Goal: Go to known website: Go to known website

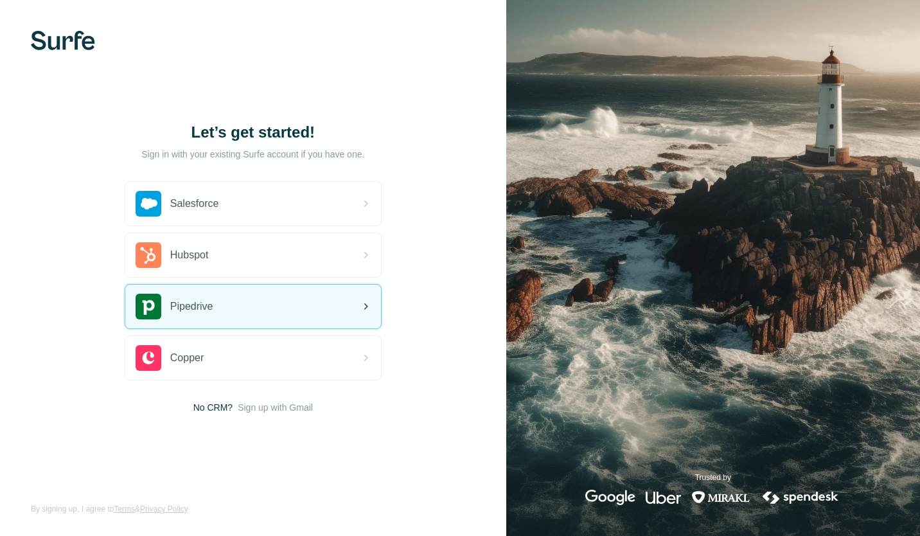
click at [209, 312] on span "Pipedrive" at bounding box center [191, 306] width 43 height 15
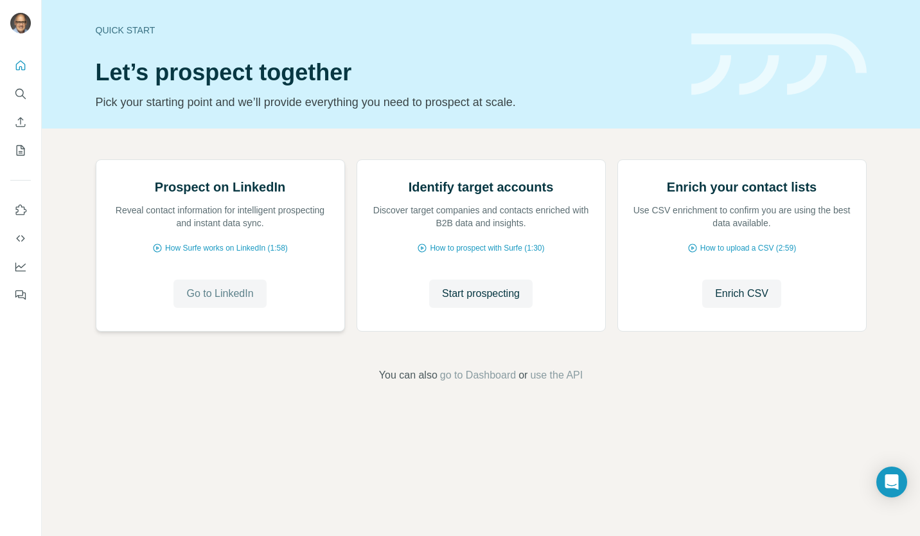
click at [195, 301] on span "Go to LinkedIn" at bounding box center [219, 293] width 67 height 15
